Goal: Transaction & Acquisition: Purchase product/service

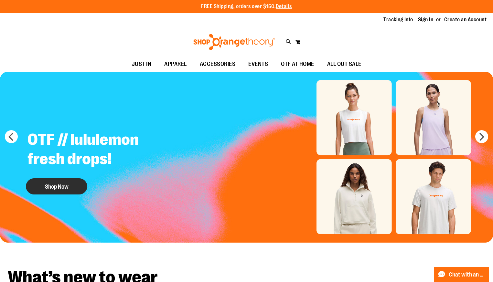
type input "**********"
click at [67, 185] on button "Shop Now" at bounding box center [56, 186] width 61 height 16
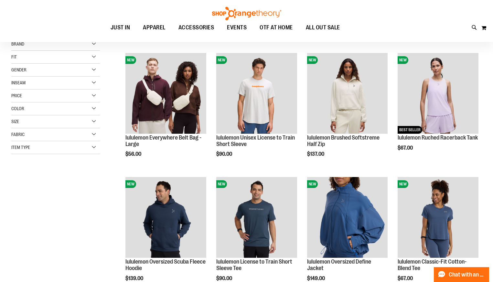
scroll to position [64, 0]
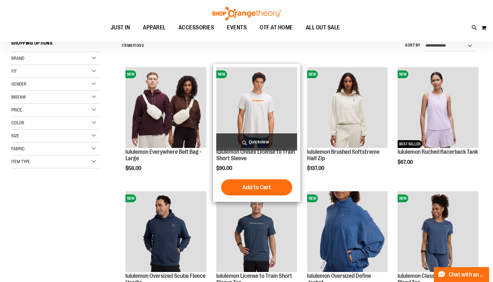
type input "**********"
click at [257, 197] on div "Add to Cart In stock" at bounding box center [256, 188] width 80 height 19
click at [262, 192] on button "Add to Cart" at bounding box center [256, 187] width 71 height 16
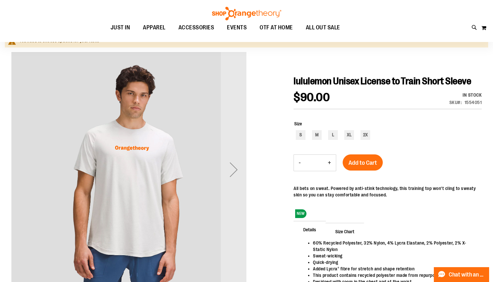
scroll to position [64, 0]
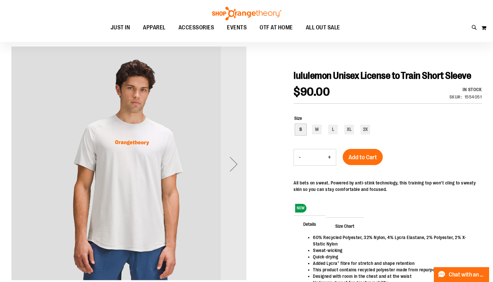
type input "**********"
click at [303, 134] on div "S" at bounding box center [301, 130] width 10 height 10
type input "***"
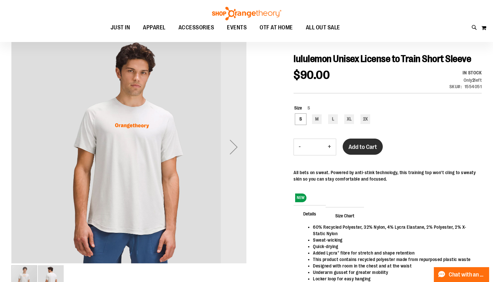
click at [374, 155] on button "Add to Cart" at bounding box center [362, 147] width 40 height 16
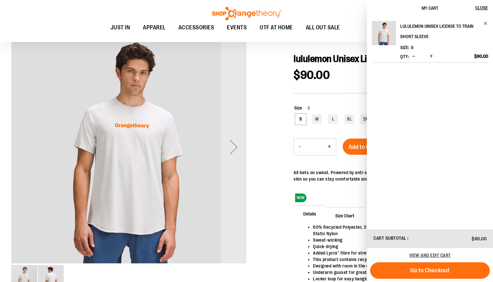
click at [483, 24] on link "lululemon Unisex License to Train Short Sleeve" at bounding box center [444, 31] width 88 height 21
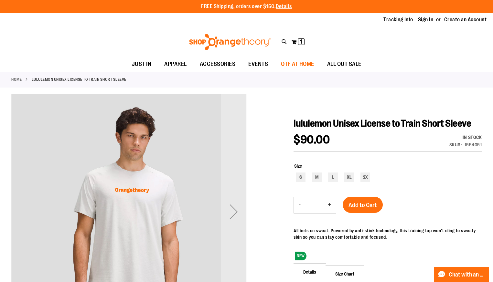
type input "**********"
click at [285, 62] on span "OTF AT HOME" at bounding box center [297, 64] width 33 height 15
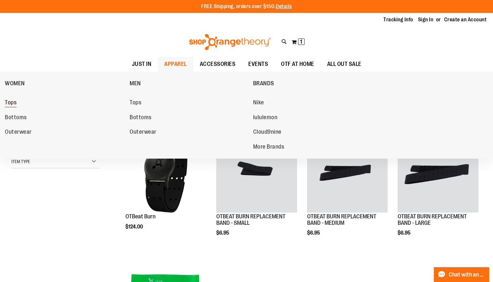
type input "**********"
click at [13, 100] on span "Tops" at bounding box center [11, 103] width 12 height 8
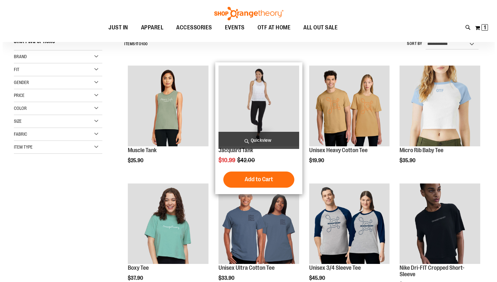
scroll to position [97, 0]
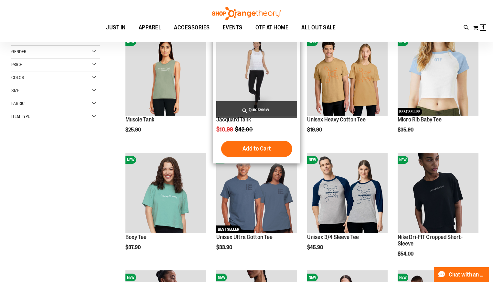
type input "**********"
click at [257, 109] on span "Quickview" at bounding box center [256, 109] width 80 height 17
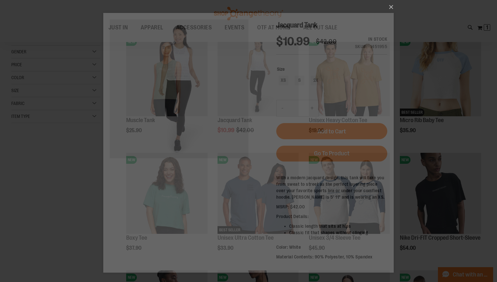
scroll to position [0, 0]
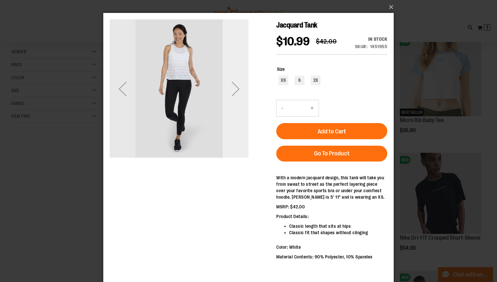
click at [241, 88] on div "Next" at bounding box center [236, 89] width 26 height 26
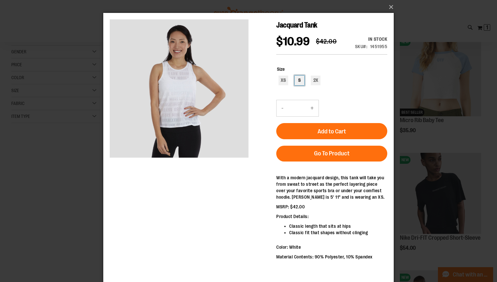
click at [301, 85] on div "S" at bounding box center [300, 81] width 10 height 10
type input "***"
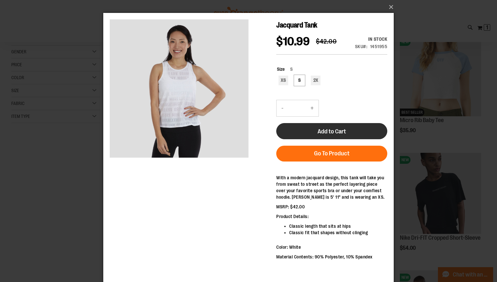
click at [323, 139] on button "Add to Cart" at bounding box center [332, 131] width 111 height 16
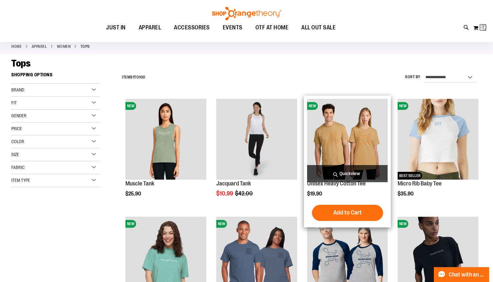
click at [329, 154] on div "NEW Unisex Heavy Cotton Tee $19.90 Quickview Add to Cart" at bounding box center [347, 161] width 87 height 131
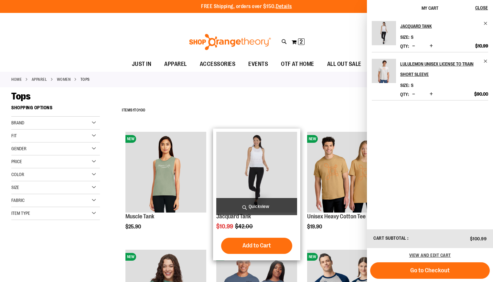
drag, startPoint x: 240, startPoint y: 111, endPoint x: 220, endPoint y: 131, distance: 28.8
click at [240, 111] on div "**********" at bounding box center [300, 110] width 363 height 17
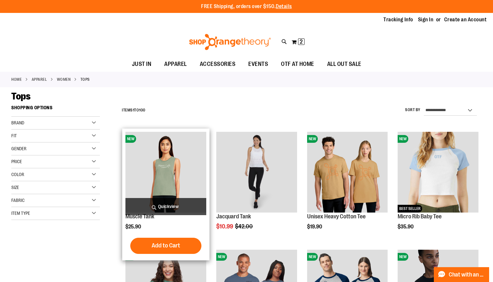
click at [175, 204] on span "Quickview" at bounding box center [165, 206] width 80 height 17
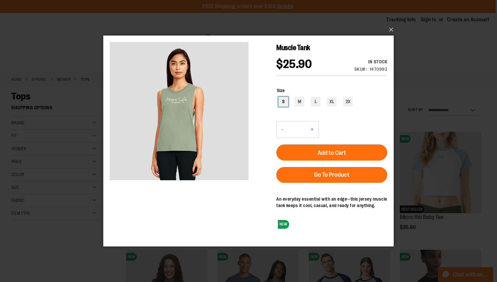
click at [283, 104] on div "S" at bounding box center [284, 102] width 10 height 10
type input "***"
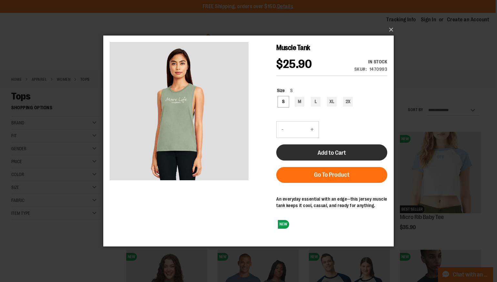
click at [321, 158] on button "Add to Cart" at bounding box center [332, 152] width 111 height 16
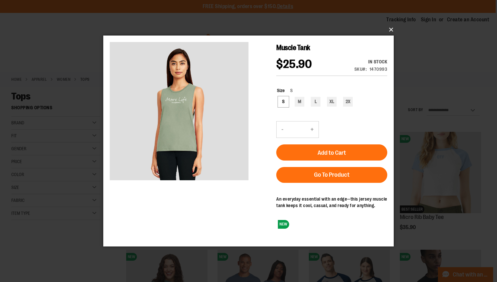
drag, startPoint x: 389, startPoint y: 30, endPoint x: 407, endPoint y: 30, distance: 18.1
click at [389, 30] on button "×" at bounding box center [250, 30] width 291 height 14
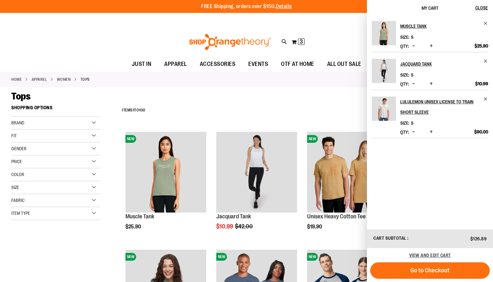
click at [311, 112] on div "**********" at bounding box center [300, 110] width 363 height 17
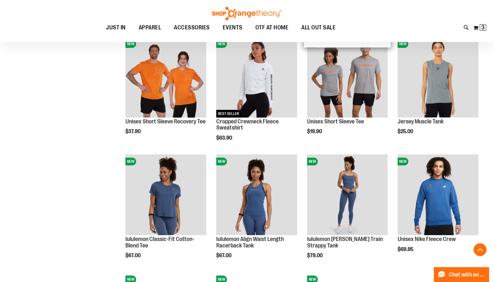
scroll to position [452, 0]
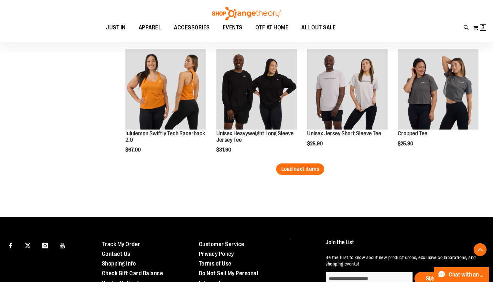
scroll to position [1033, 0]
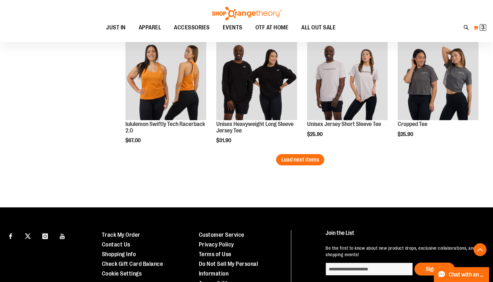
click at [479, 30] on button "My Cart 3 3 items" at bounding box center [480, 28] width 14 height 10
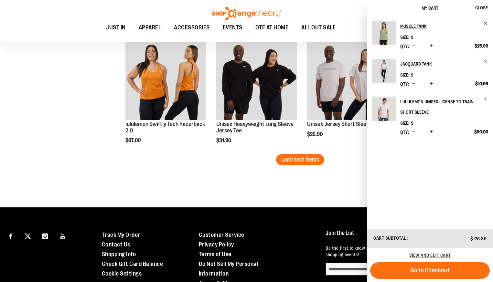
click at [387, 37] on img "Product" at bounding box center [383, 33] width 24 height 24
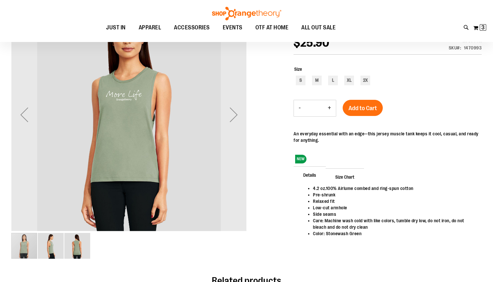
scroll to position [96, 0]
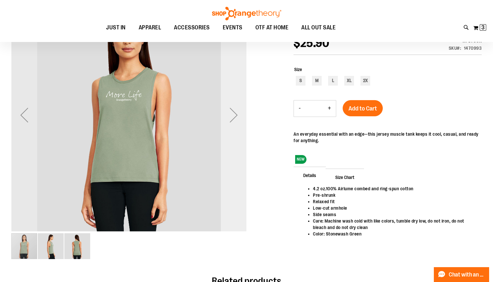
type input "**********"
click at [237, 116] on div "Next" at bounding box center [234, 115] width 26 height 26
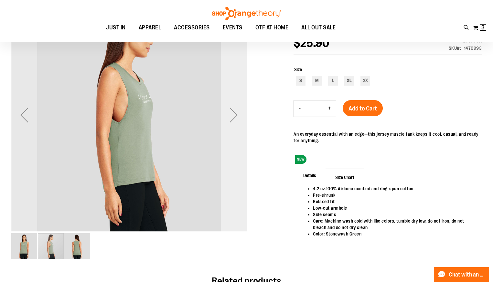
click at [237, 116] on div "Next" at bounding box center [234, 115] width 26 height 26
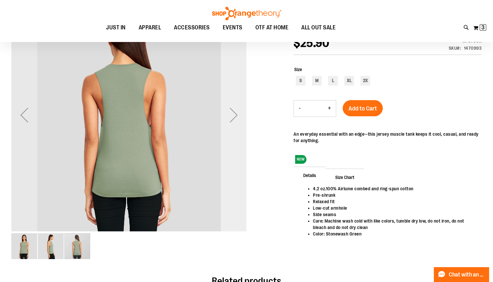
click at [238, 115] on div "Next" at bounding box center [234, 115] width 26 height 26
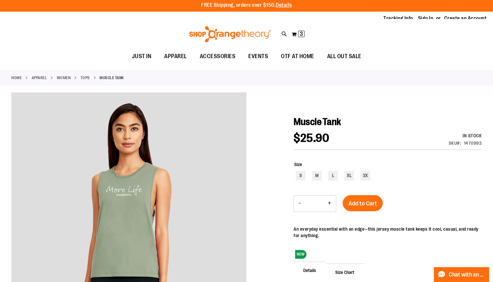
scroll to position [0, 0]
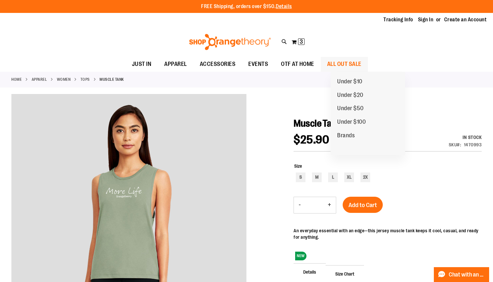
click at [349, 68] on span "ALL OUT SALE" at bounding box center [344, 64] width 34 height 15
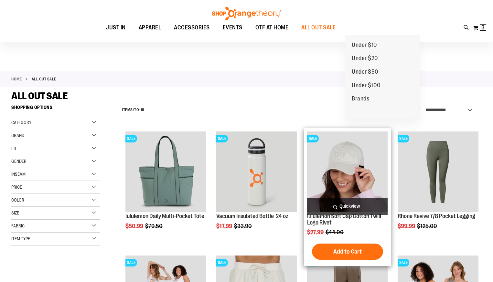
scroll to position [32, 0]
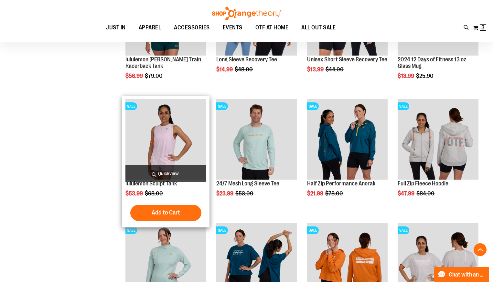
scroll to position [549, 0]
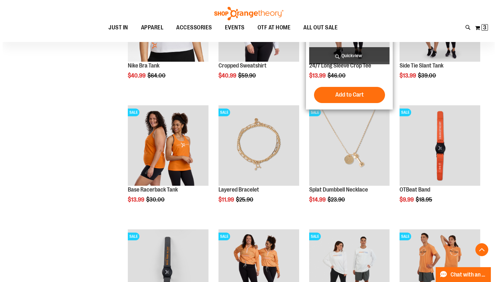
scroll to position [936, 0]
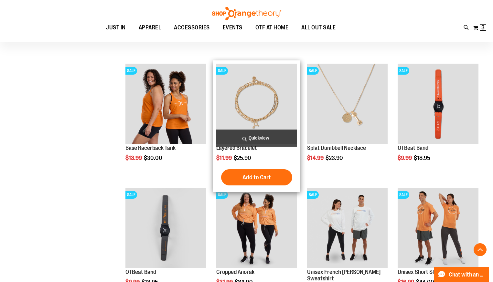
type input "**********"
click at [285, 139] on span "Quickview" at bounding box center [256, 138] width 80 height 17
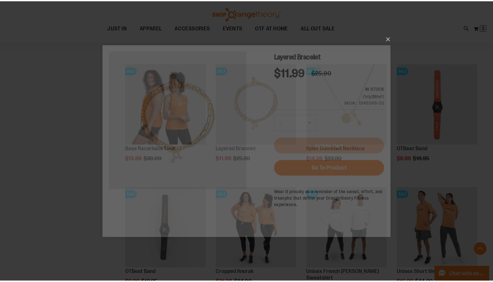
scroll to position [0, 0]
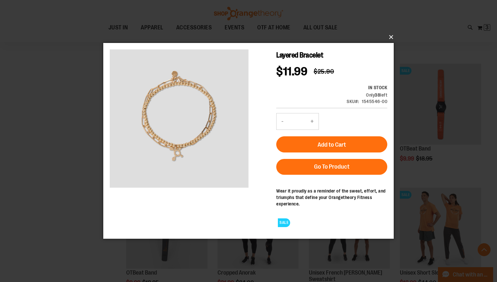
click at [392, 34] on button "×" at bounding box center [250, 37] width 291 height 14
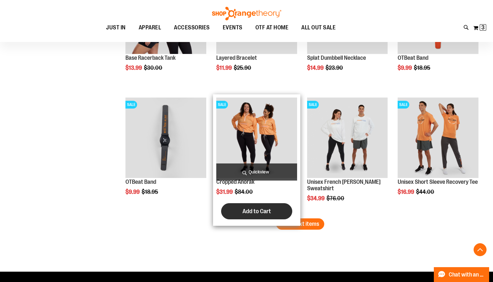
scroll to position [1033, 0]
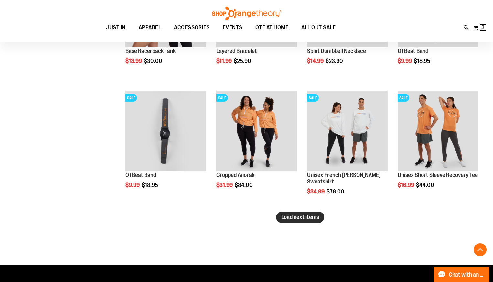
click at [294, 220] on span "Load next items" at bounding box center [300, 217] width 38 height 6
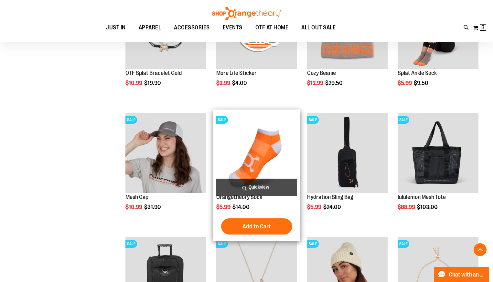
scroll to position [1389, 0]
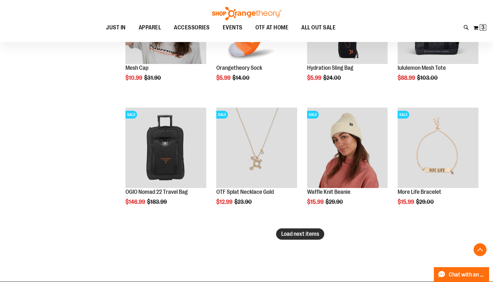
click at [289, 237] on button "Load next items" at bounding box center [300, 233] width 48 height 11
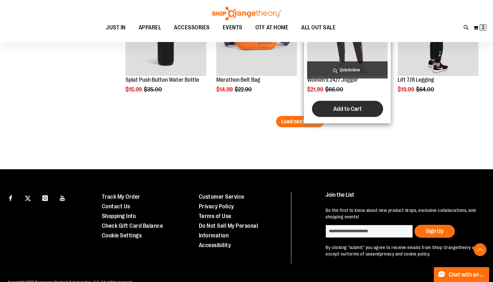
scroll to position [1809, 0]
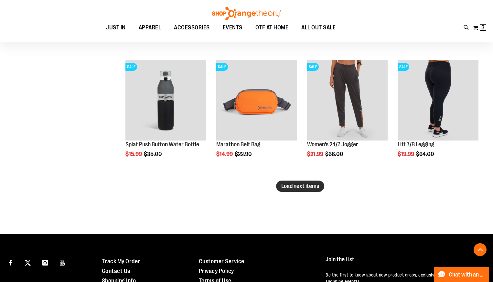
click at [298, 189] on span "Load next items" at bounding box center [300, 186] width 38 height 6
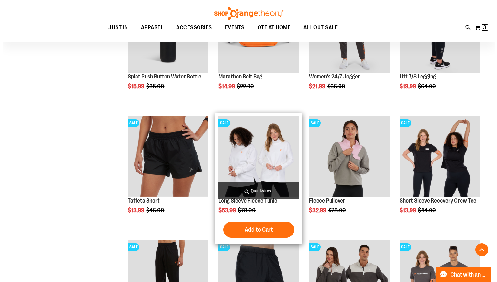
scroll to position [1938, 0]
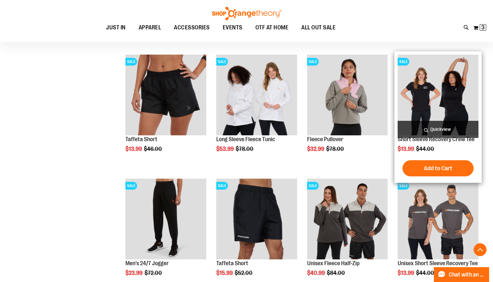
click at [453, 125] on span "Quickview" at bounding box center [437, 129] width 80 height 17
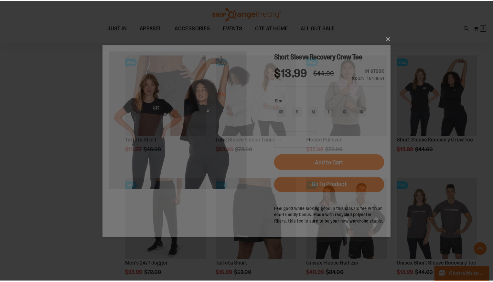
scroll to position [0, 0]
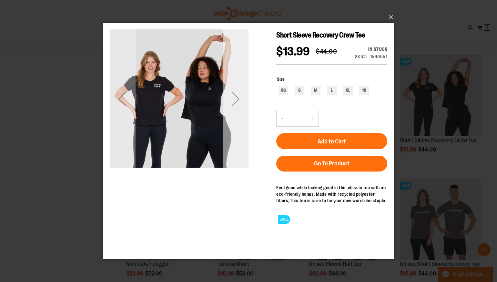
click at [240, 99] on div "Next" at bounding box center [236, 99] width 26 height 26
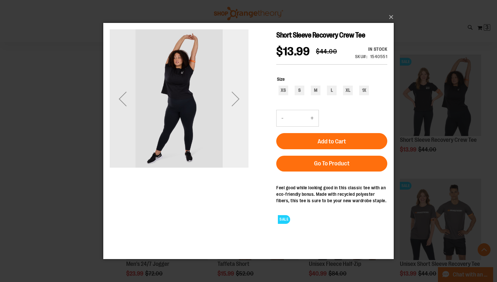
click at [240, 99] on div "Next" at bounding box center [236, 99] width 26 height 26
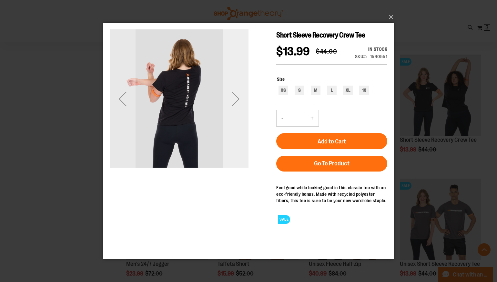
click at [240, 99] on div "Next" at bounding box center [236, 99] width 26 height 26
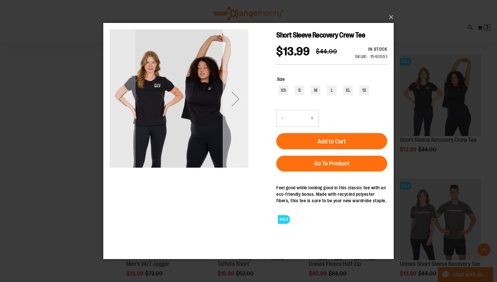
click at [240, 99] on div "Next" at bounding box center [236, 99] width 26 height 26
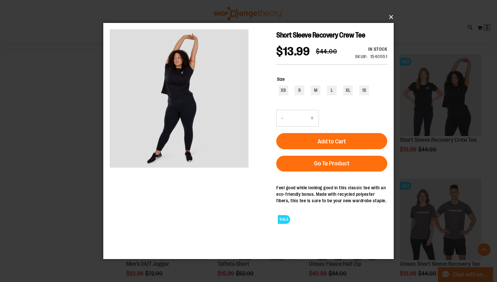
click at [388, 18] on button "×" at bounding box center [250, 17] width 291 height 14
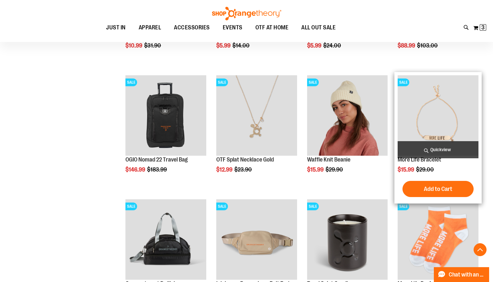
scroll to position [233, 0]
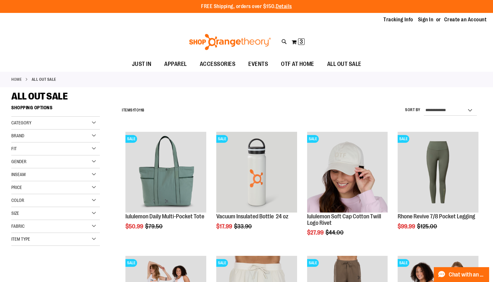
click at [96, 162] on div "Gender" at bounding box center [55, 161] width 89 height 13
click at [18, 181] on link "Women 50 items" at bounding box center [52, 181] width 85 height 7
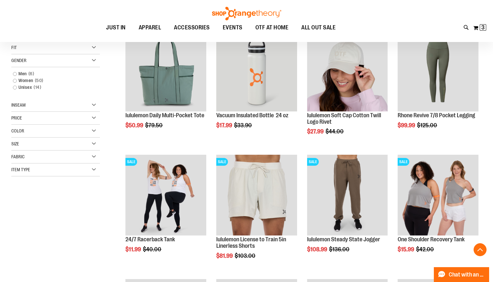
scroll to position [102, 0]
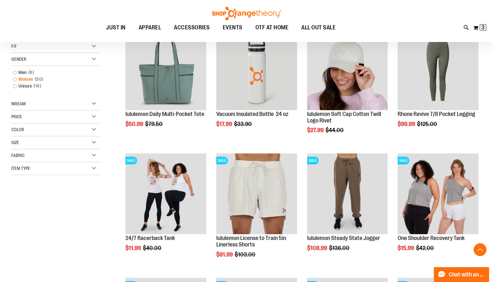
click at [13, 79] on link "Women 50 items" at bounding box center [52, 79] width 85 height 7
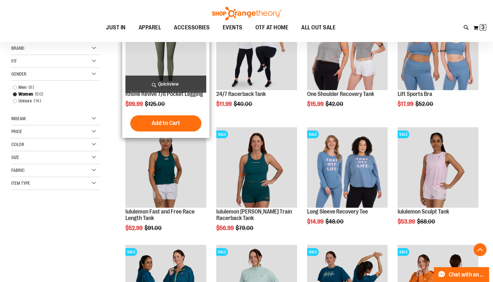
scroll to position [125, 0]
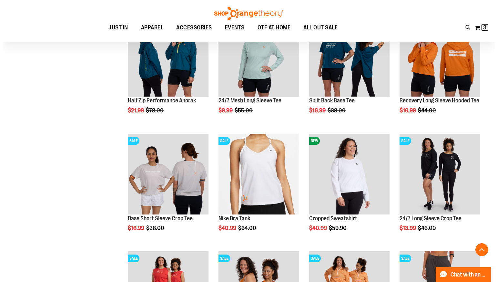
scroll to position [383, 0]
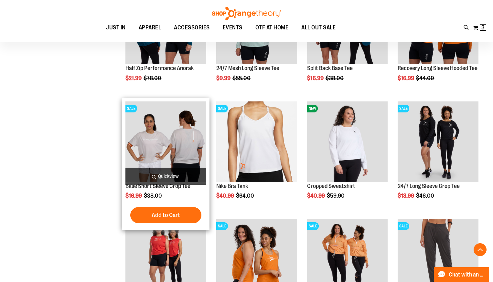
click at [171, 174] on span "Quickview" at bounding box center [165, 176] width 80 height 17
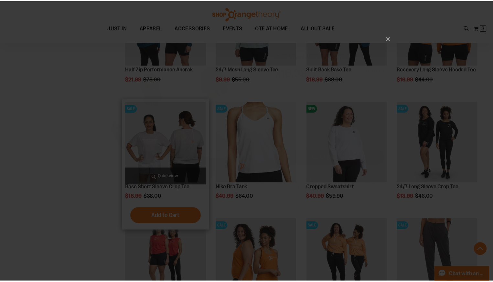
scroll to position [0, 0]
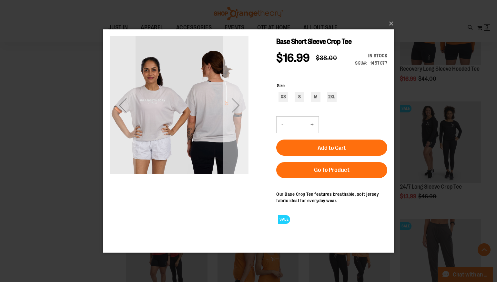
click at [235, 109] on div "Next" at bounding box center [236, 105] width 26 height 26
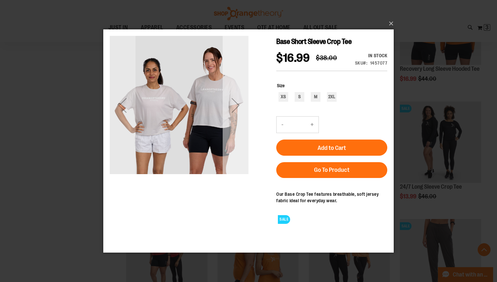
click at [235, 109] on div "Next" at bounding box center [236, 105] width 26 height 26
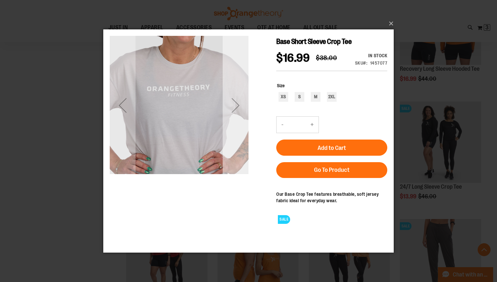
click at [235, 109] on div "Next" at bounding box center [236, 105] width 26 height 26
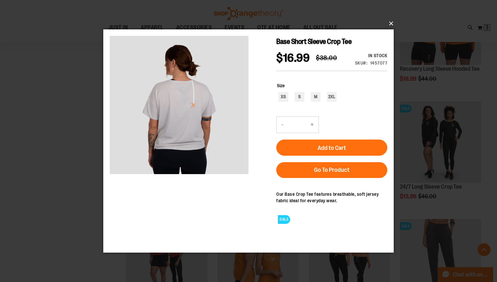
click at [391, 21] on button "×" at bounding box center [250, 23] width 291 height 14
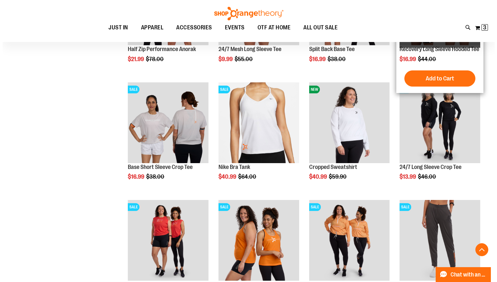
scroll to position [448, 0]
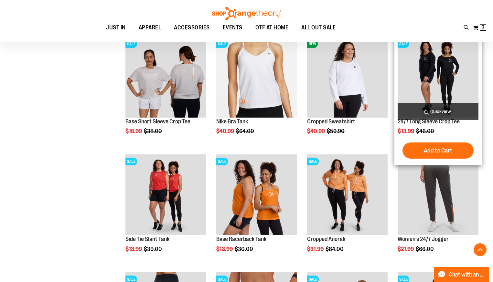
click at [422, 110] on span "Quickview" at bounding box center [437, 111] width 80 height 17
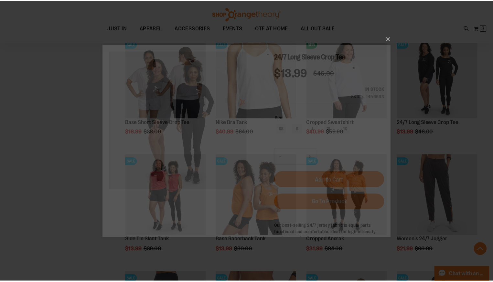
scroll to position [0, 0]
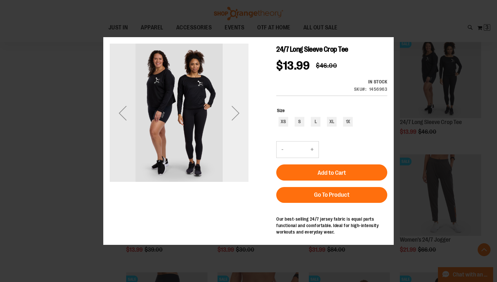
click at [237, 116] on div "Next" at bounding box center [236, 113] width 26 height 26
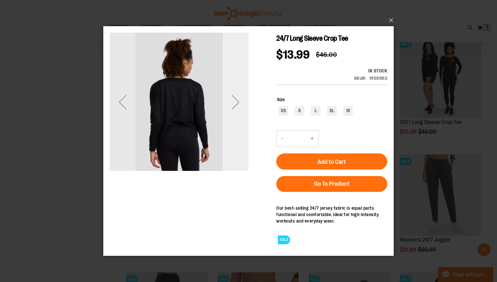
click at [238, 103] on div "Next" at bounding box center [236, 102] width 26 height 26
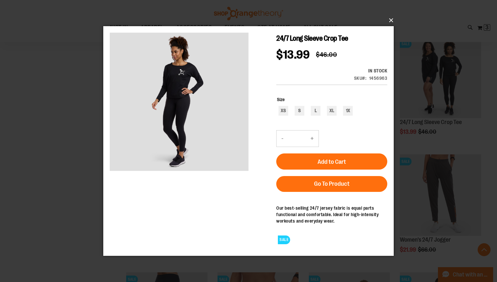
click at [392, 19] on button "×" at bounding box center [250, 20] width 291 height 14
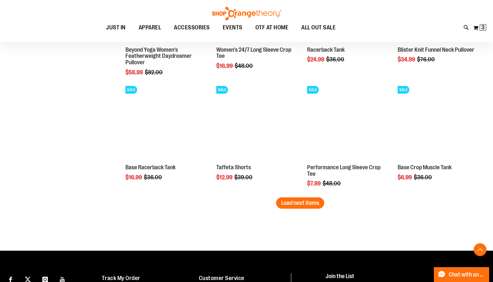
scroll to position [997, 0]
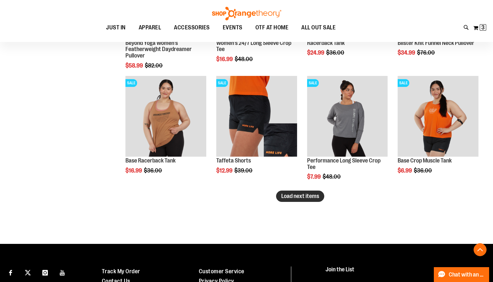
click at [315, 193] on span "Load next items" at bounding box center [300, 196] width 38 height 6
click at [311, 197] on span "Load next items" at bounding box center [300, 196] width 38 height 6
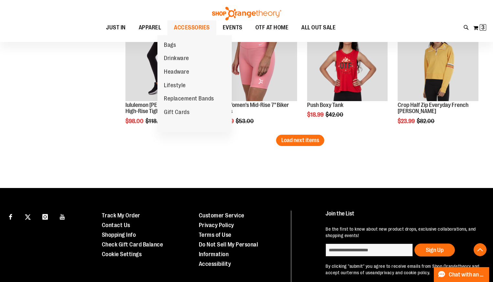
scroll to position [1445, 0]
